Goal: Transaction & Acquisition: Purchase product/service

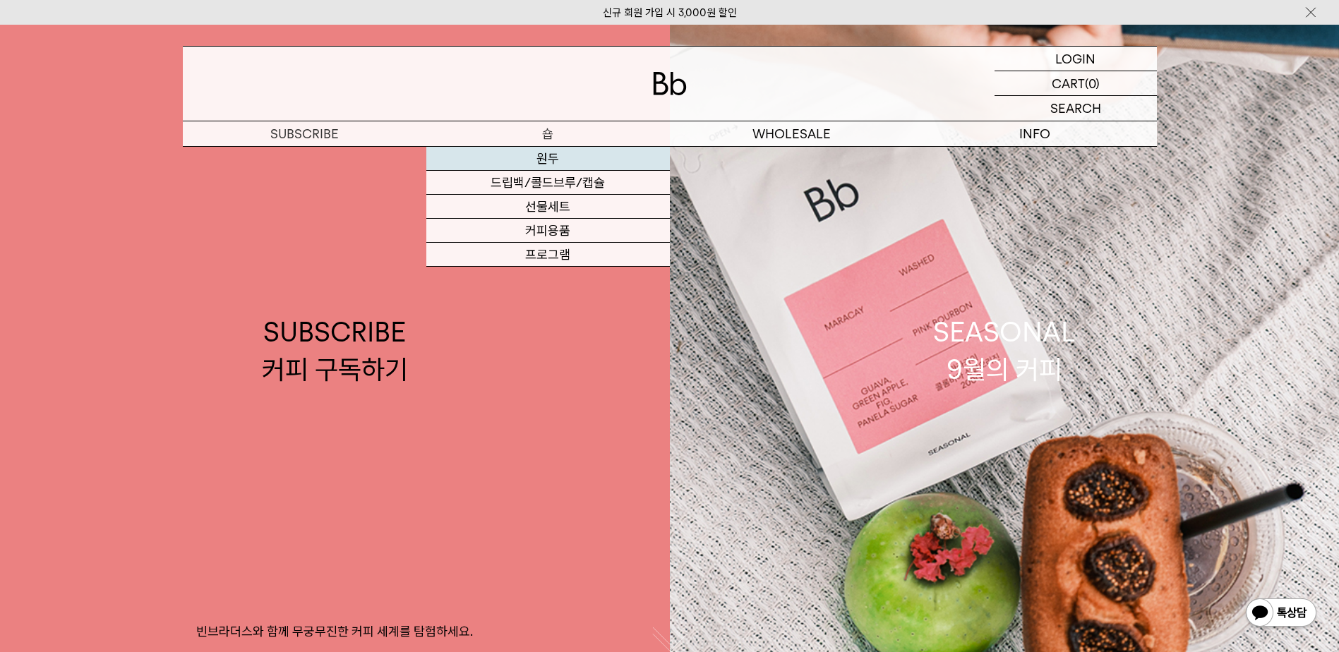
click at [542, 160] on link "원두" at bounding box center [548, 159] width 244 height 24
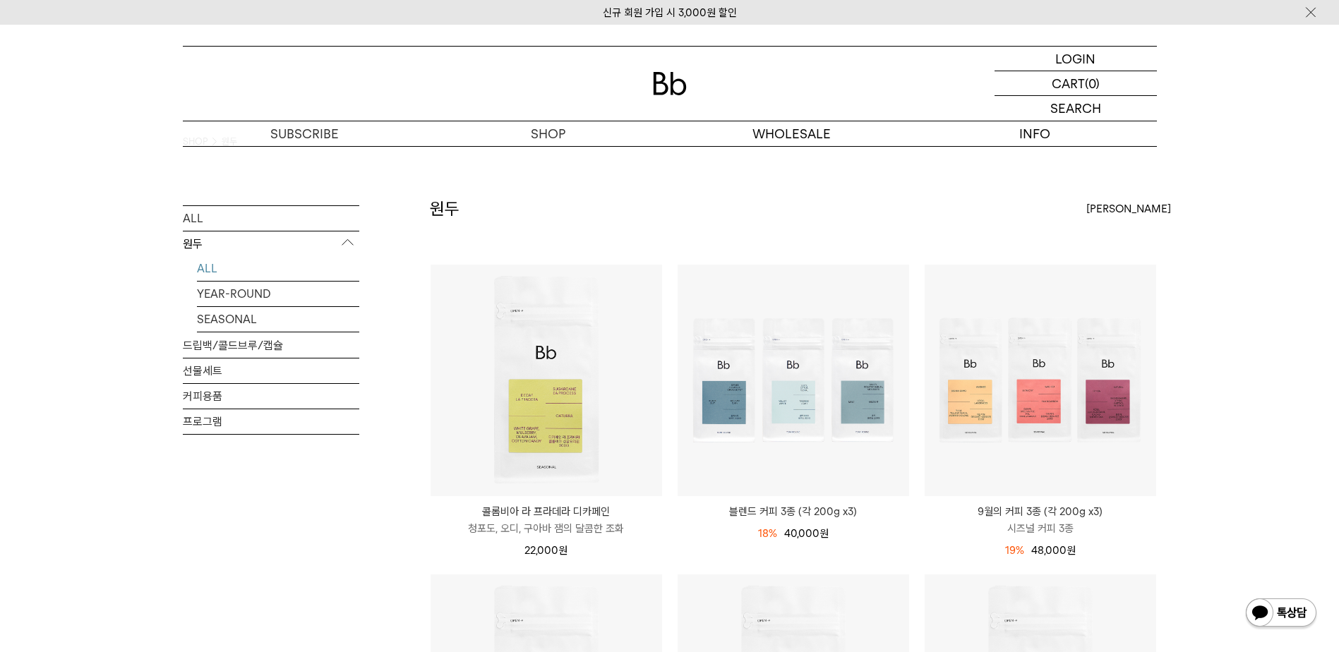
scroll to position [94, 0]
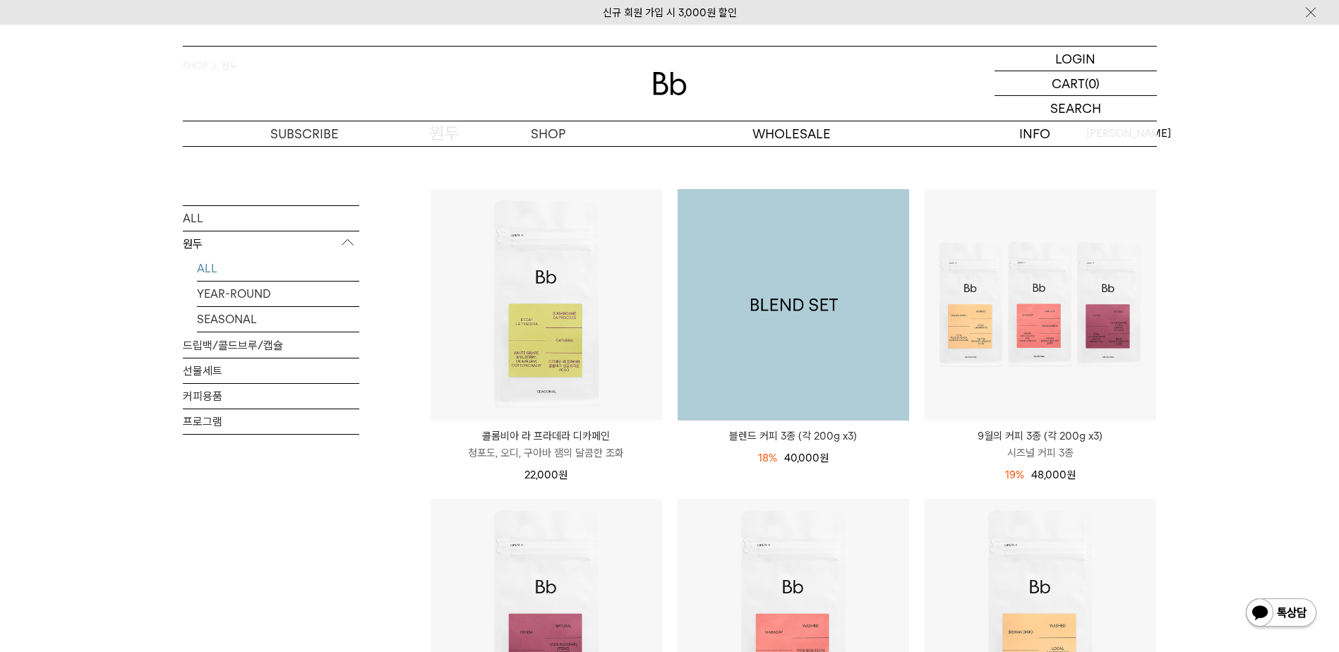
click at [760, 335] on img at bounding box center [794, 305] width 232 height 232
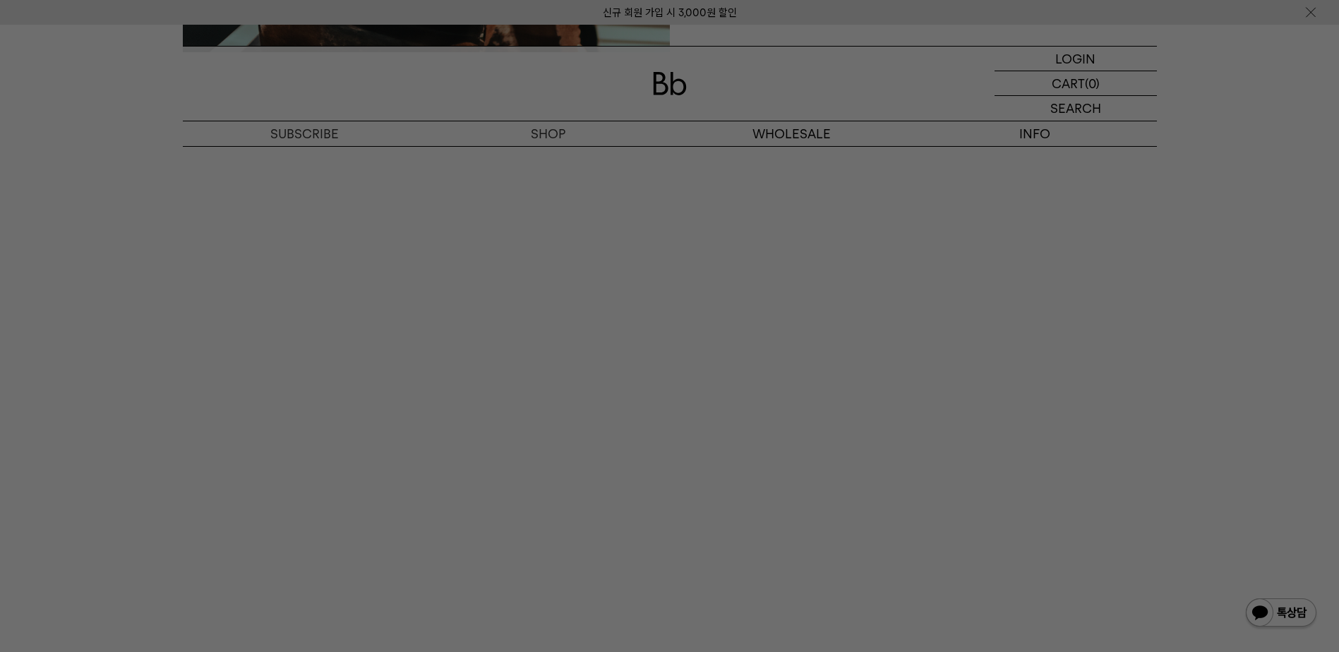
scroll to position [4188, 0]
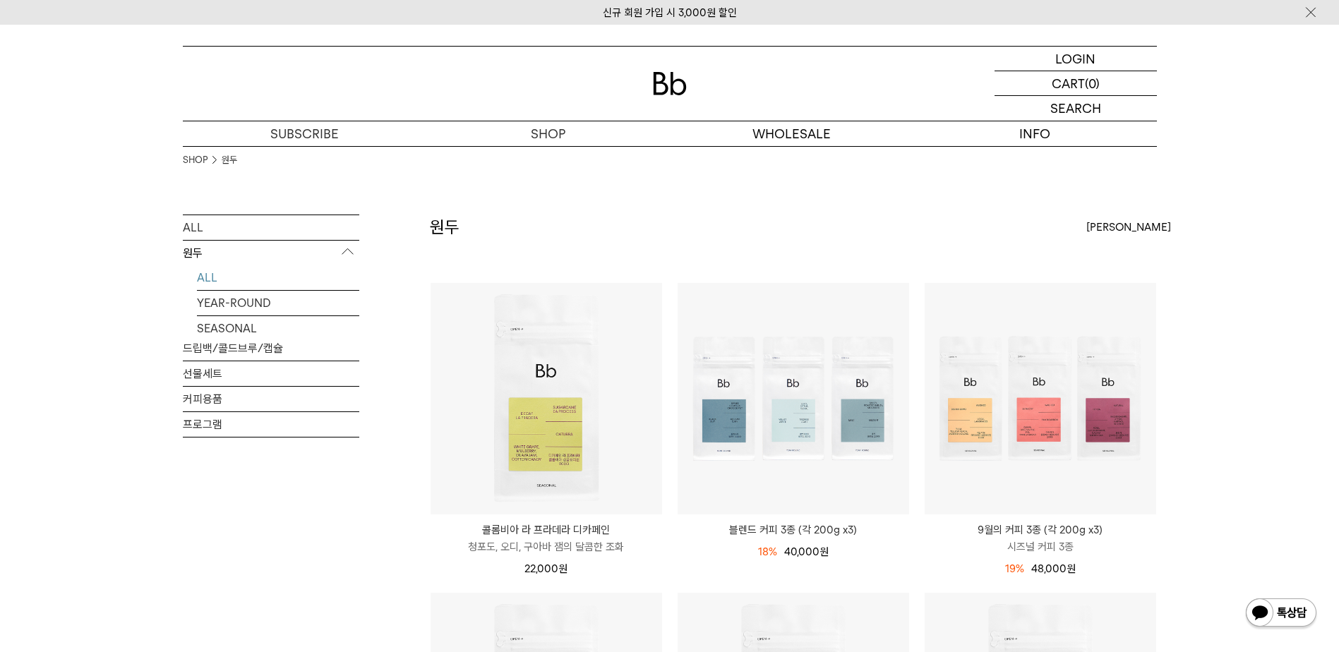
scroll to position [94, 0]
